Goal: Task Accomplishment & Management: Complete application form

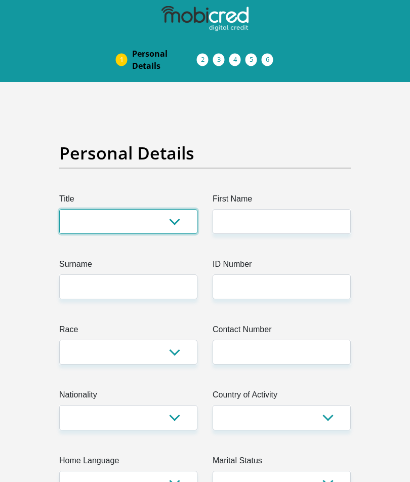
click at [178, 226] on select "Mr Ms Mrs Dr [PERSON_NAME]" at bounding box center [128, 221] width 138 height 25
select select "Ms"
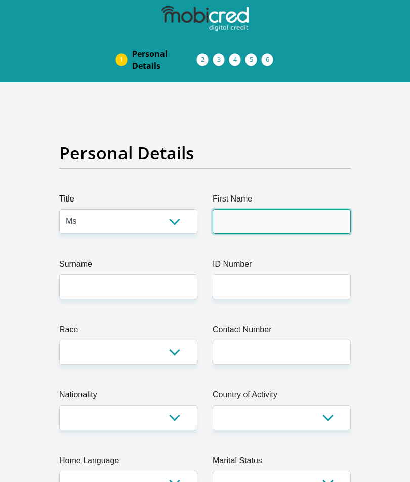
click at [285, 224] on input "First Name" at bounding box center [282, 221] width 138 height 25
type input "[PERSON_NAME]"
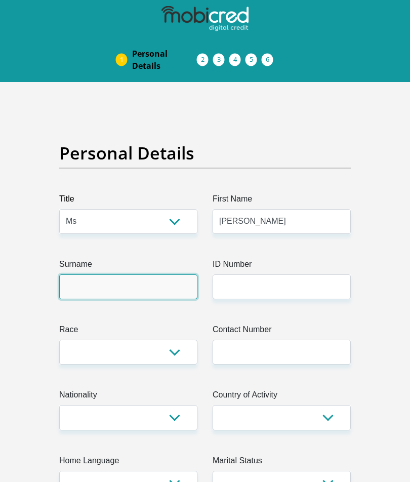
type input "[PERSON_NAME]"
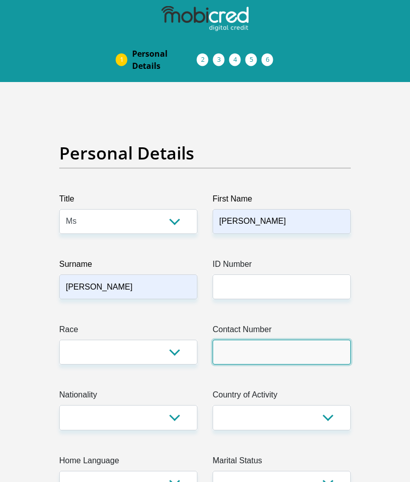
type input "0818329907"
select select "ZAF"
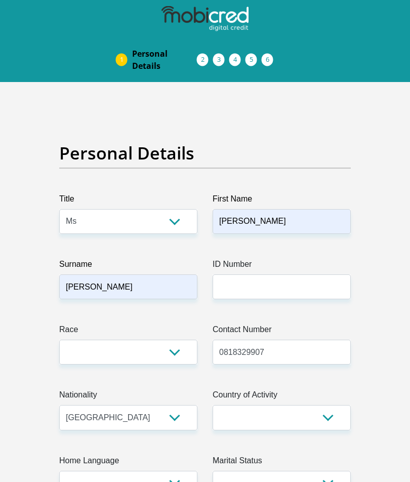
select select "ZAF"
type input "X rays Emfuleni Medi clinic, [DATE][PERSON_NAME]"
type input "[DATE][PERSON_NAME]"
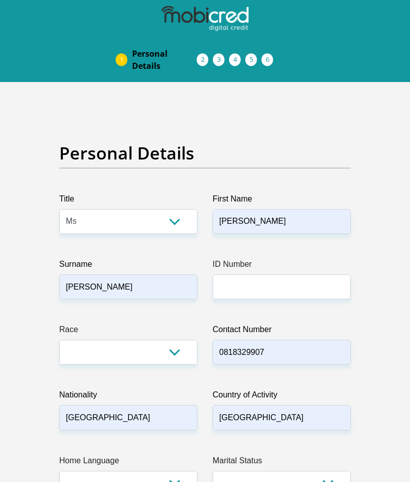
type input "Vanderbijlpark"
type input "1911"
select select "[GEOGRAPHIC_DATA]"
click at [294, 290] on input "ID Number" at bounding box center [282, 287] width 138 height 25
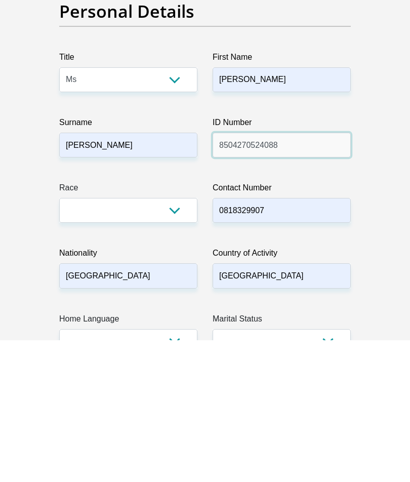
type input "8504270524088"
click at [175, 340] on select "Black Coloured Indian White Other" at bounding box center [128, 352] width 138 height 25
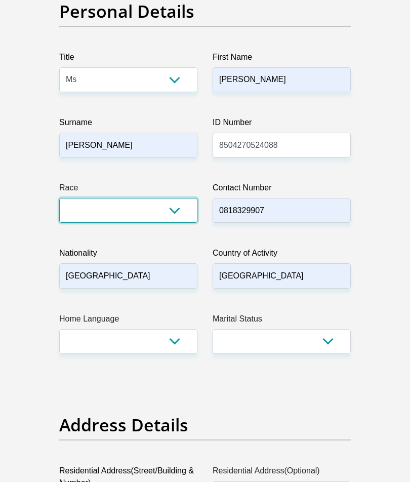
select select "4"
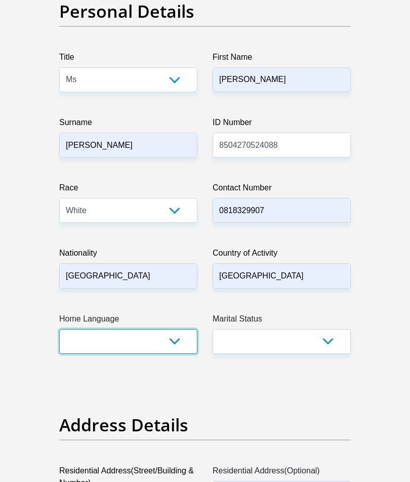
click at [169, 347] on select "Afrikaans English Sepedi South Ndebele Southern Sotho Swati Tsonga Tswana Venda…" at bounding box center [128, 341] width 138 height 25
select select "eng"
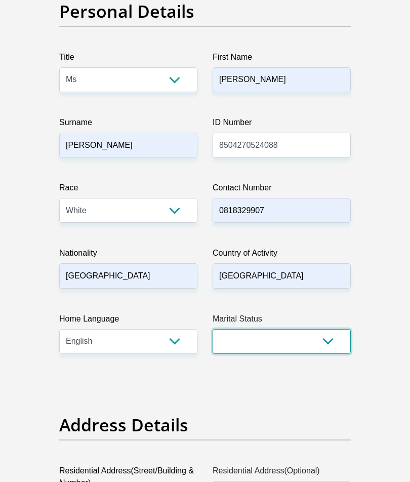
click at [321, 347] on select "Married ANC Single Divorced Widowed Married COP or Customary Law" at bounding box center [282, 341] width 138 height 25
select select "2"
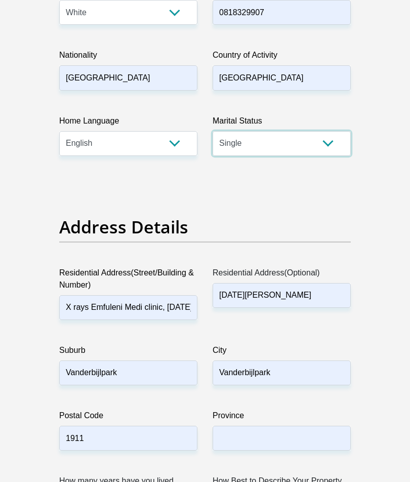
scroll to position [407, 0]
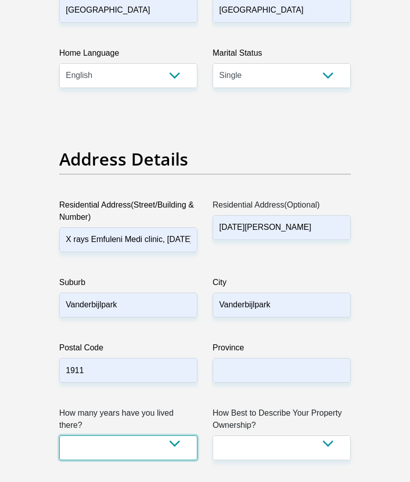
click at [175, 448] on select "less than 1 year 1-3 years 3-5 years 5+ years" at bounding box center [128, 448] width 138 height 25
select select "2"
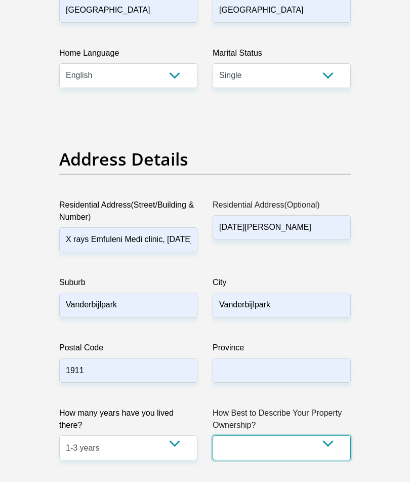
click at [330, 450] on select "Owned Rented Family Owned Company Dwelling" at bounding box center [282, 448] width 138 height 25
select select "Owned"
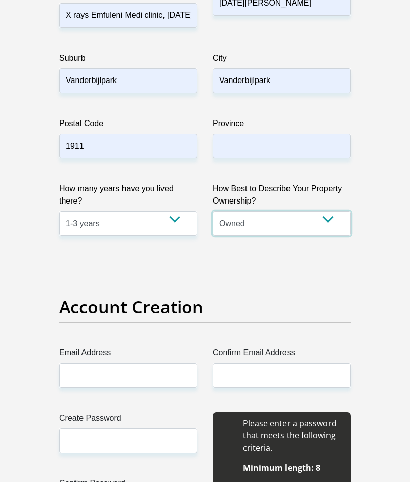
scroll to position [686, 0]
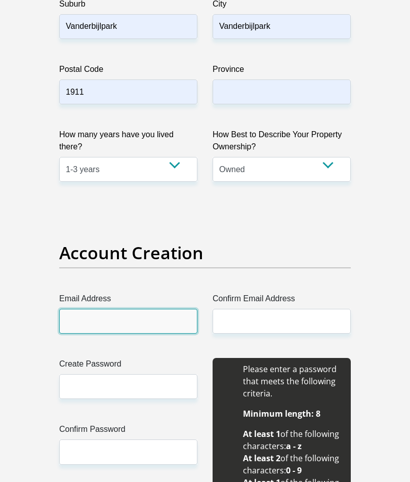
click at [165, 321] on input "Email Address" at bounding box center [128, 321] width 138 height 25
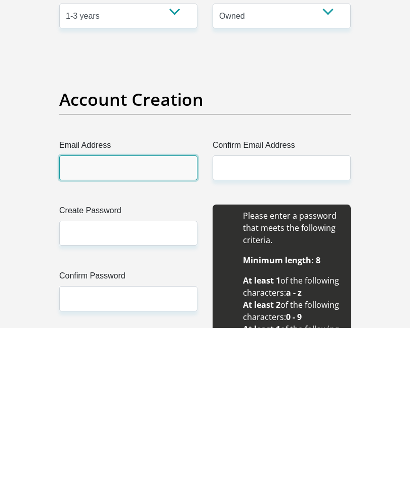
type input "[EMAIL_ADDRESS][DOMAIN_NAME]"
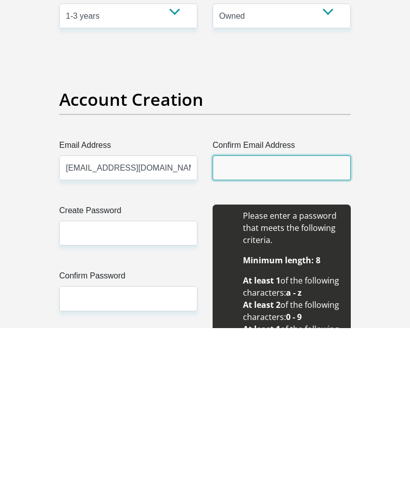
type input "[EMAIL_ADDRESS][DOMAIN_NAME]"
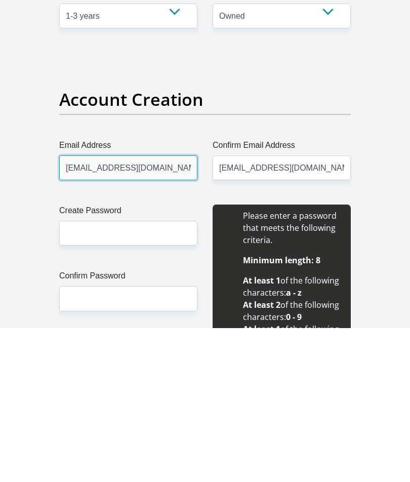
scroll to position [840, 0]
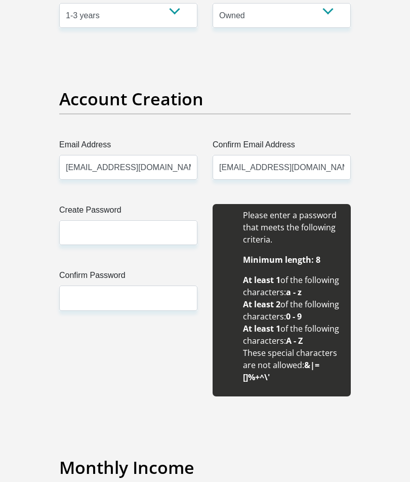
type input "[PERSON_NAME]"
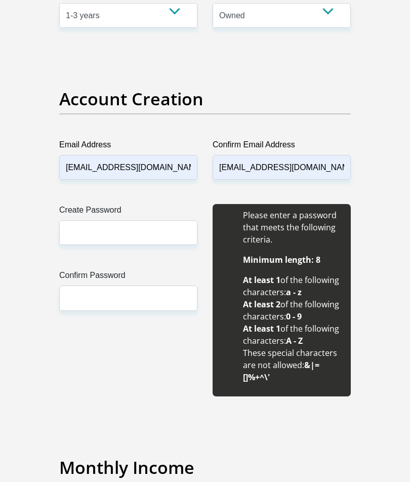
type input "[PERSON_NAME]"
type input "0818329907"
click at [145, 239] on input "Create Password" at bounding box center [128, 232] width 138 height 25
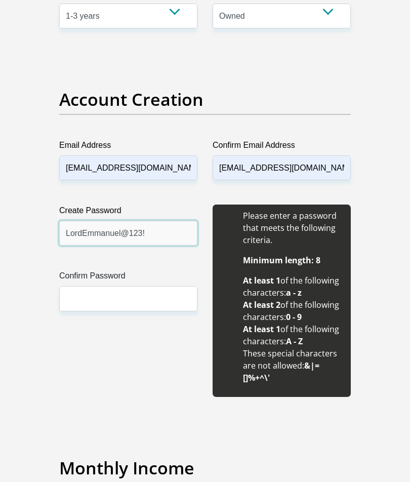
type input "LordEmmanuel@123!"
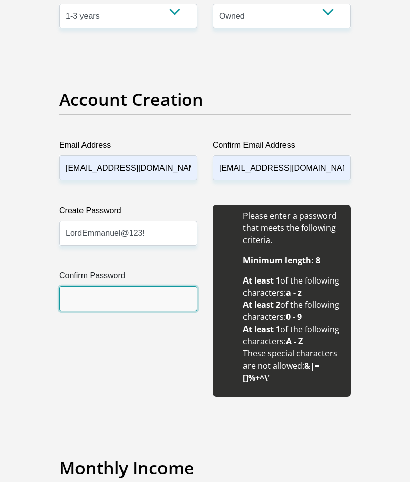
click at [165, 293] on input "Confirm Password" at bounding box center [128, 298] width 138 height 25
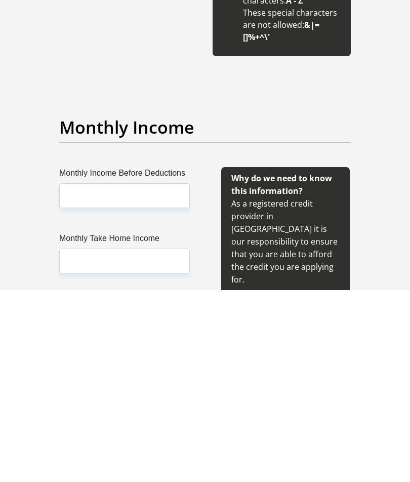
scroll to position [1038, 0]
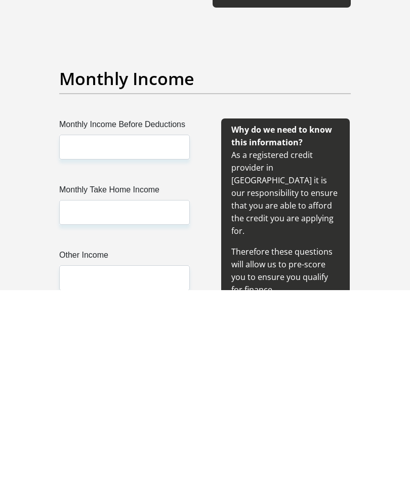
type input "LordEmmanuel@123!"
click at [165, 327] on input "Monthly Income Before Deductions" at bounding box center [124, 339] width 131 height 25
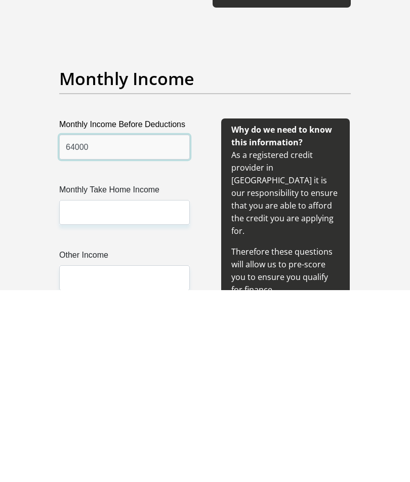
type input "64000"
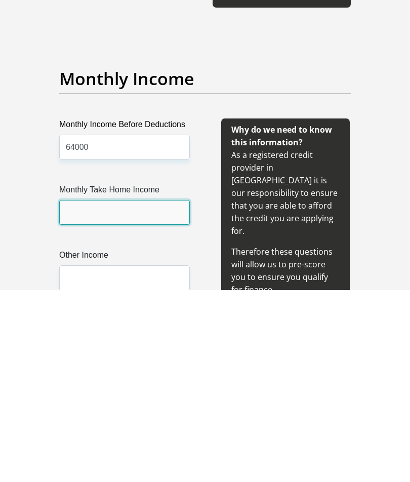
click at [160, 392] on input "Monthly Take Home Income" at bounding box center [124, 404] width 131 height 25
type input "43000"
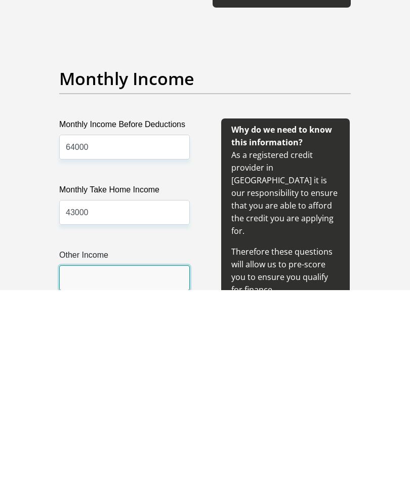
click at [164, 457] on input "Other Income" at bounding box center [124, 469] width 131 height 25
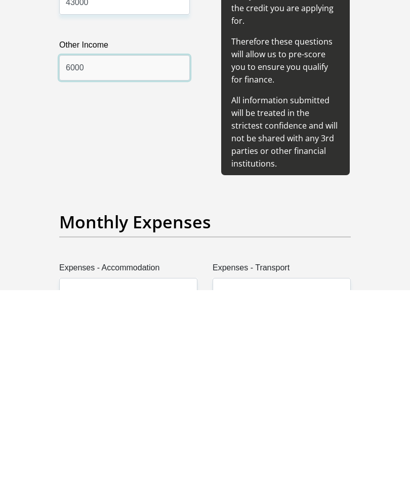
scroll to position [1289, 0]
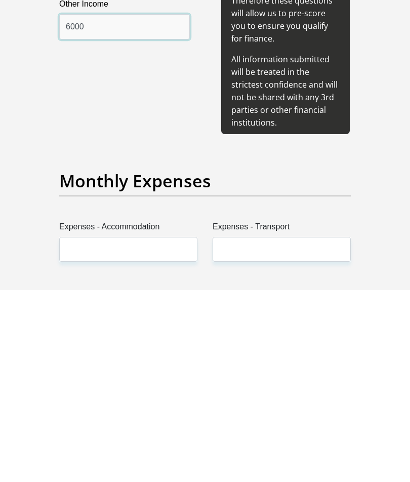
type input "6000"
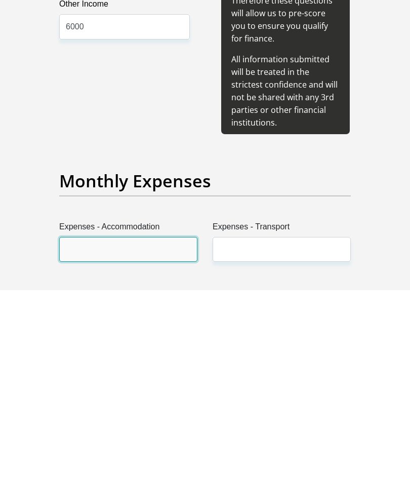
click at [164, 429] on input "Expenses - Accommodation" at bounding box center [128, 441] width 138 height 25
type input "6000"
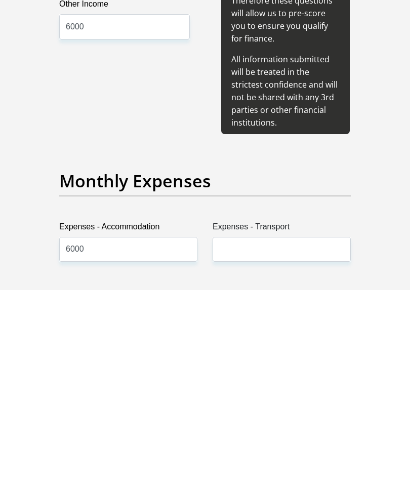
click at [304, 429] on input "Expenses - Transport" at bounding box center [282, 441] width 138 height 25
type input "1000"
type input "3000"
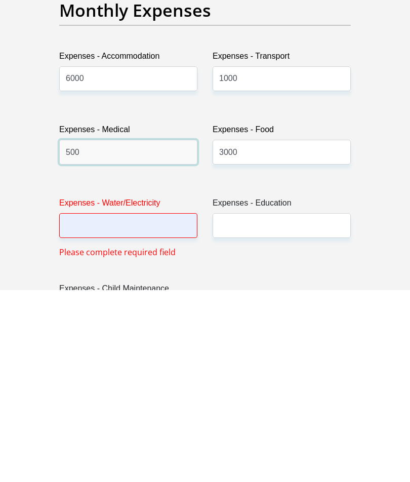
scroll to position [1465, 0]
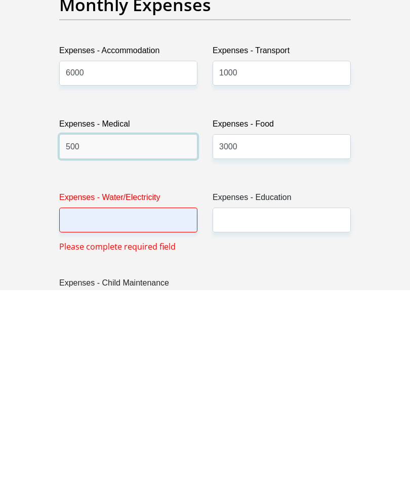
type input "500"
click at [160, 400] on input "Expenses - Water/Electricity" at bounding box center [128, 412] width 138 height 25
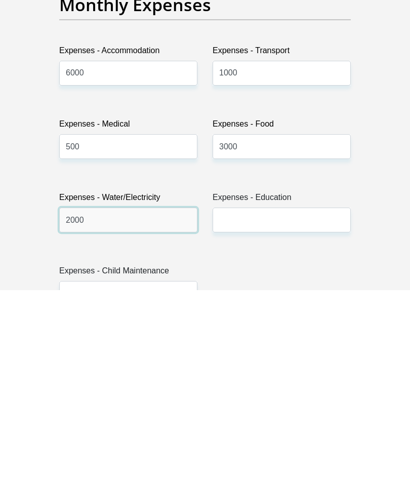
type input "2000"
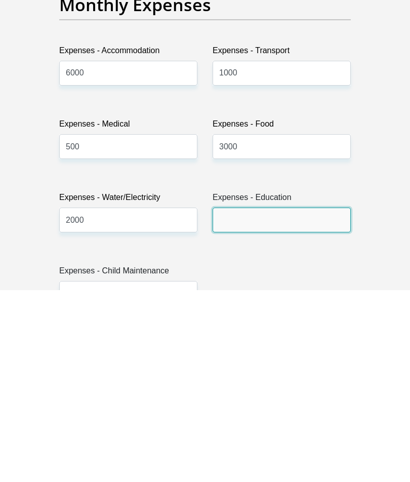
click at [313, 400] on input "Expenses - Education" at bounding box center [282, 412] width 138 height 25
type input "0"
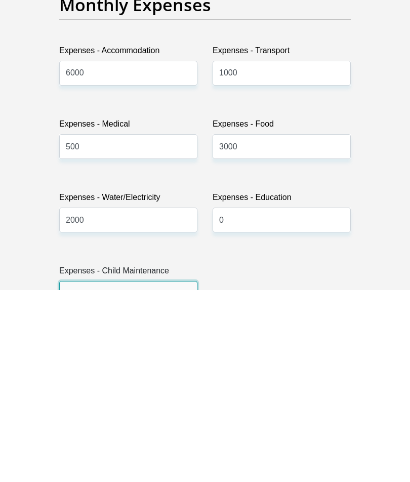
click at [153, 473] on input "Expenses - Child Maintenance" at bounding box center [128, 485] width 138 height 25
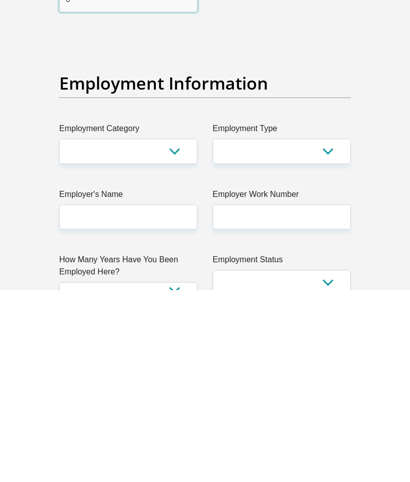
type input "0"
click at [178, 331] on select "AGRICULTURE ALCOHOL & TOBACCO CONSTRUCTION MATERIALS METALLURGY EQUIPMENT FOR R…" at bounding box center [128, 343] width 138 height 25
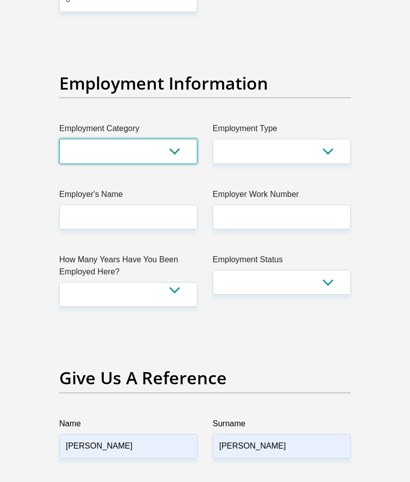
select select "28"
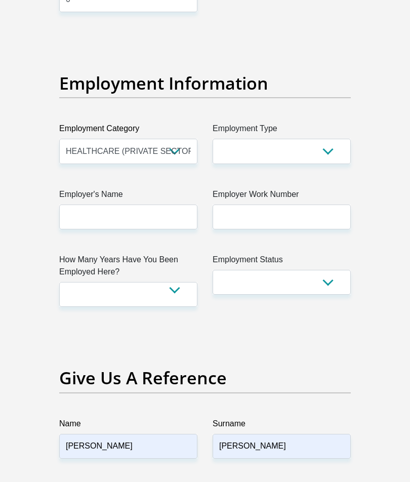
click at [152, 156] on div "Title Mr Ms Mrs Dr [PERSON_NAME] First Name [PERSON_NAME] Surname [PERSON_NAME]…" at bounding box center [205, 78] width 307 height 3673
click at [331, 139] on select "College/Lecturer Craft Seller Creative Driver Executive Farmer Forces - Non Com…" at bounding box center [282, 151] width 138 height 25
select select "Licenced Professional"
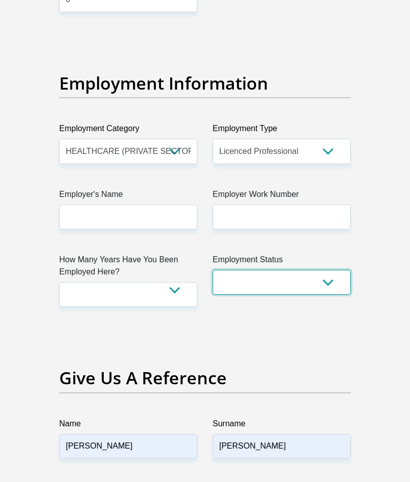
click at [329, 270] on select "Permanent/Full-time Part-time/Casual [DEMOGRAPHIC_DATA] Worker Self-Employed Ho…" at bounding box center [282, 282] width 138 height 25
select select "1"
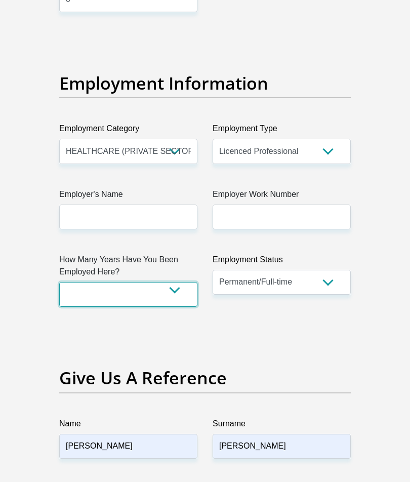
click at [172, 282] on select "less than 1 year 1-3 years 3-5 years 5+ years" at bounding box center [128, 294] width 138 height 25
select select "60"
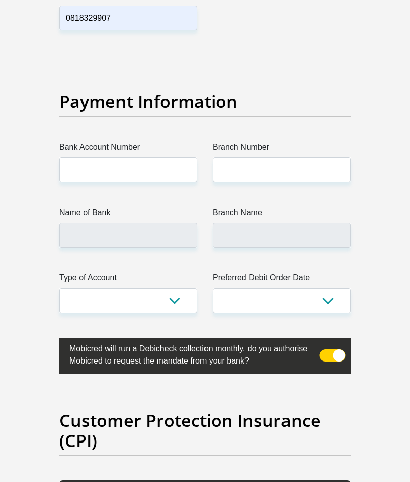
scroll to position [2446, 0]
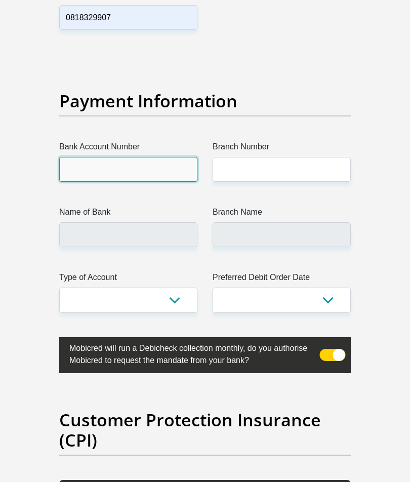
click at [155, 157] on input "Bank Account Number" at bounding box center [128, 169] width 138 height 25
type input "022347992"
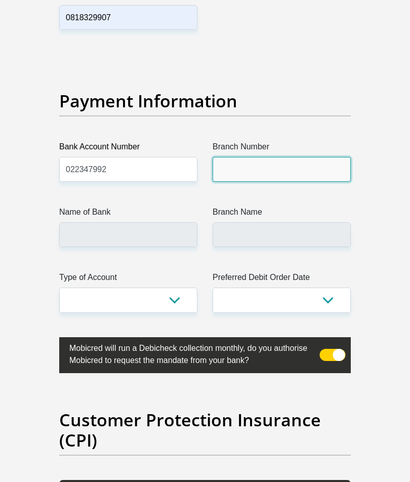
click at [321, 157] on input "Branch Number" at bounding box center [282, 169] width 138 height 25
type input "4637"
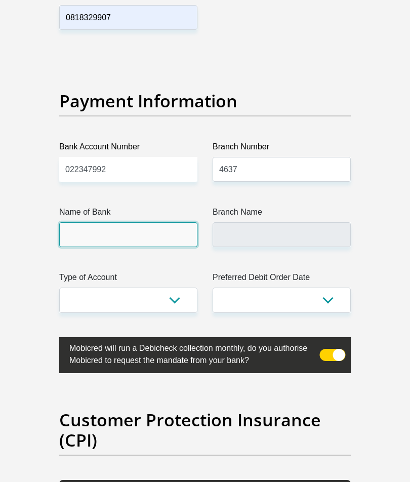
click at [169, 222] on input "Name of Bank" at bounding box center [128, 234] width 138 height 25
click at [174, 222] on input "Name of Bank" at bounding box center [128, 234] width 138 height 25
click at [165, 222] on input "Name of Bank" at bounding box center [128, 234] width 138 height 25
click at [153, 222] on input "Name of Bank" at bounding box center [128, 234] width 138 height 25
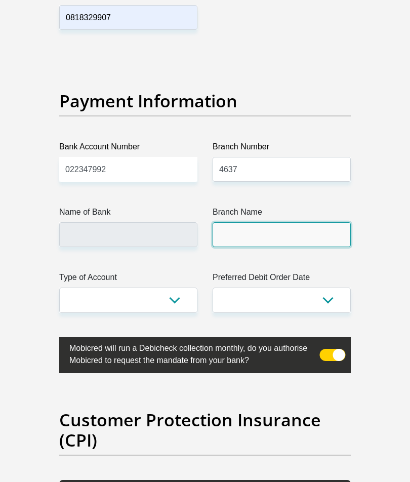
click at [330, 222] on input "Branch Name" at bounding box center [282, 234] width 138 height 25
click at [284, 222] on input "Branch Name" at bounding box center [282, 234] width 138 height 25
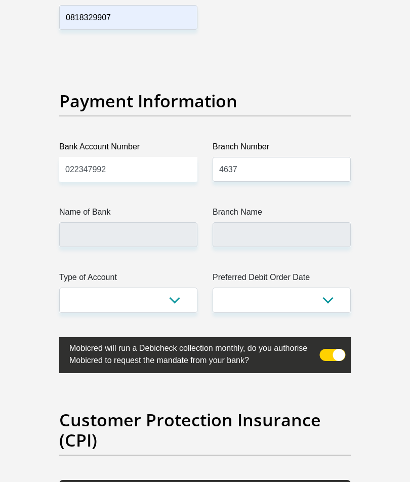
click at [297, 288] on select "1st 2nd 3rd 4th 5th 7th 18th 19th 20th 21st 22nd 23rd 24th 25th 26th 27th 28th …" at bounding box center [282, 300] width 138 height 25
select select "21"
click at [189, 288] on select "Cheque Savings" at bounding box center [128, 300] width 138 height 25
select select "CUR"
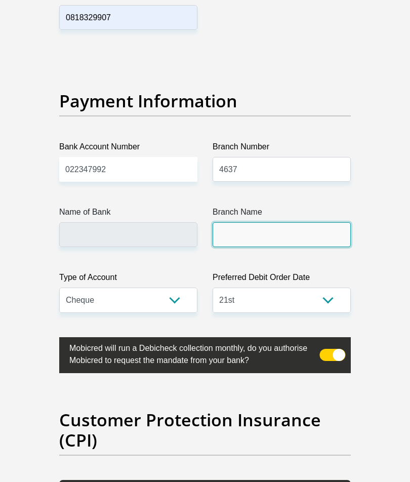
click at [281, 222] on input "Branch Name" at bounding box center [282, 234] width 138 height 25
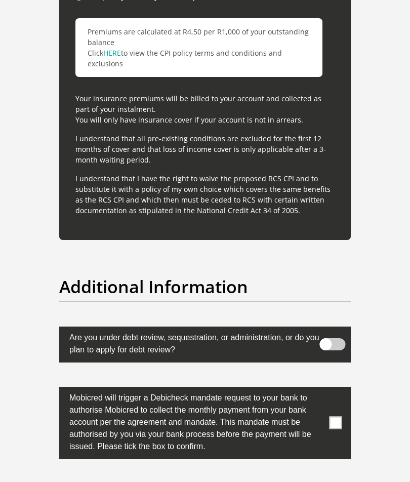
scroll to position [3302, 0]
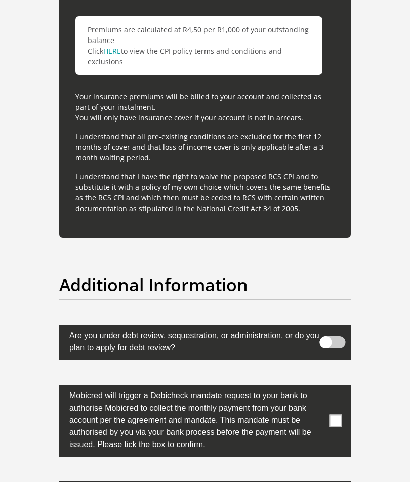
click at [327, 336] on span at bounding box center [333, 342] width 26 height 12
click at [336, 333] on input "checkbox" at bounding box center [336, 333] width 0 height 0
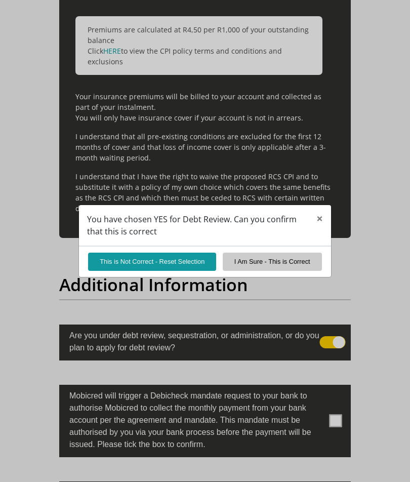
click at [336, 321] on div "You have chosen YES for Debt Review. Can you confirm that this is correct × Thi…" at bounding box center [205, 241] width 410 height 482
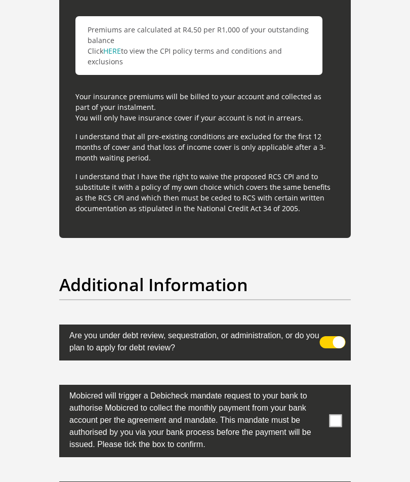
click at [336, 325] on label at bounding box center [205, 343] width 292 height 36
click at [336, 333] on input "checkbox" at bounding box center [336, 333] width 0 height 0
click at [330, 415] on span at bounding box center [336, 421] width 13 height 13
click at [326, 388] on input "checkbox" at bounding box center [326, 388] width 0 height 0
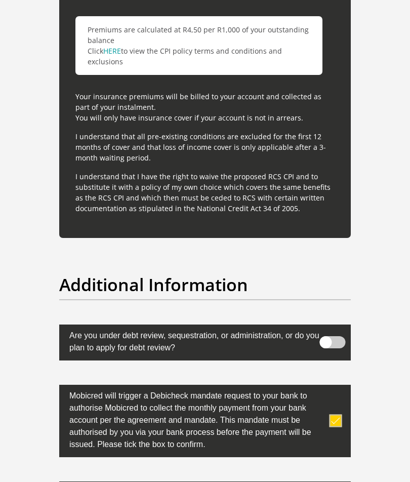
click at [326, 482] on input "checkbox" at bounding box center [326, 484] width 0 height 0
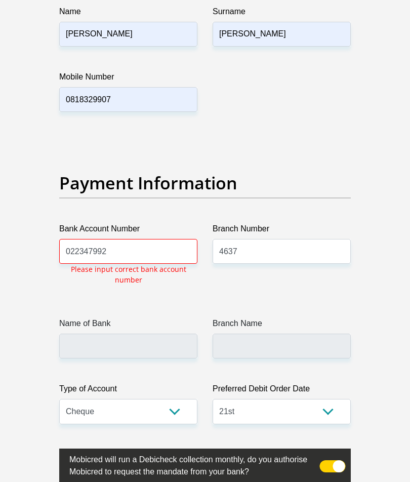
scroll to position [2355, 0]
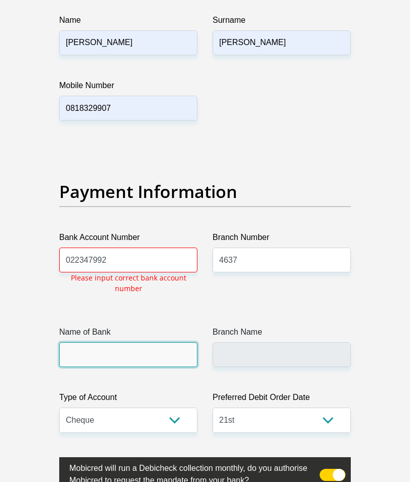
click at [102, 342] on input "Name of Bank" at bounding box center [128, 354] width 138 height 25
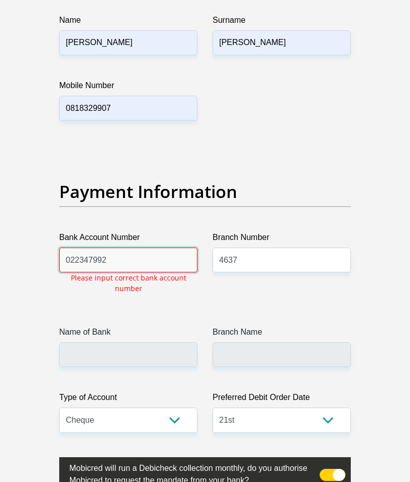
click at [126, 248] on input "022347992" at bounding box center [128, 260] width 138 height 25
type input "0000022347992"
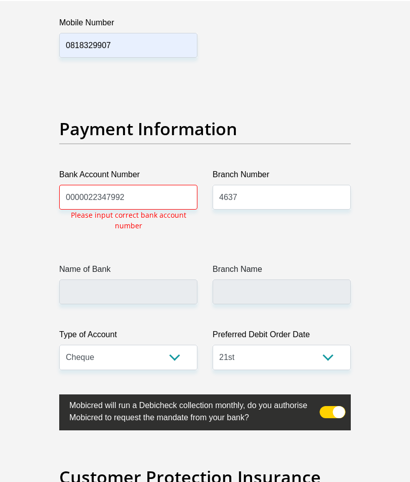
scroll to position [2427, 0]
